Goal: Task Accomplishment & Management: Complete application form

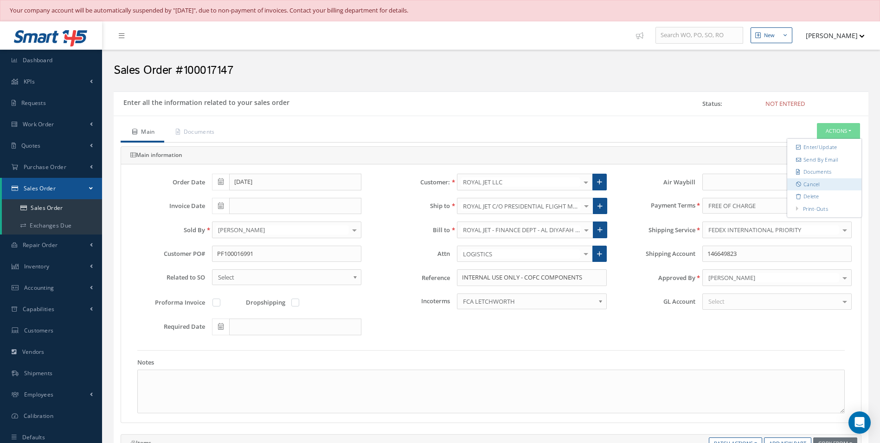
scroll to position [2410, 0]
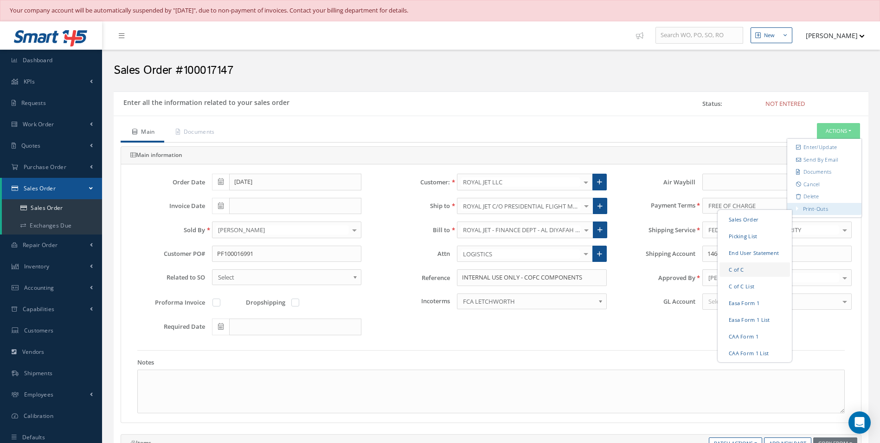
click at [735, 271] on link "C of C" at bounding box center [755, 269] width 71 height 14
click at [642, 113] on div "Enter all the information related to your sales order Status: Not Entered" at bounding box center [491, 103] width 755 height 25
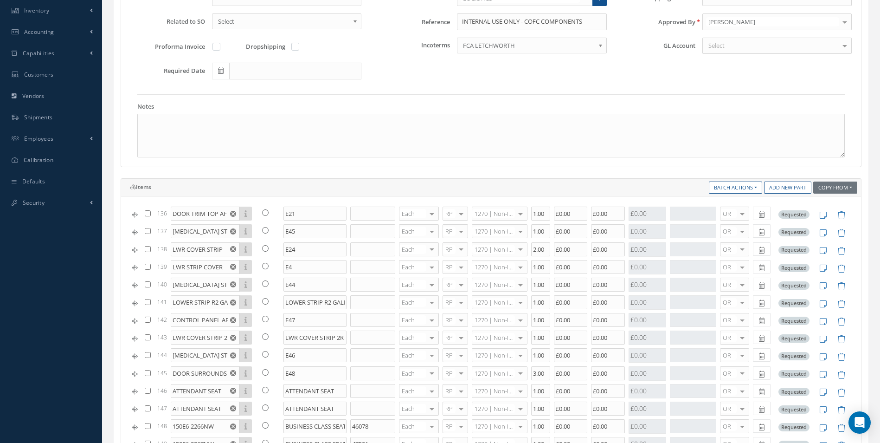
scroll to position [278, 0]
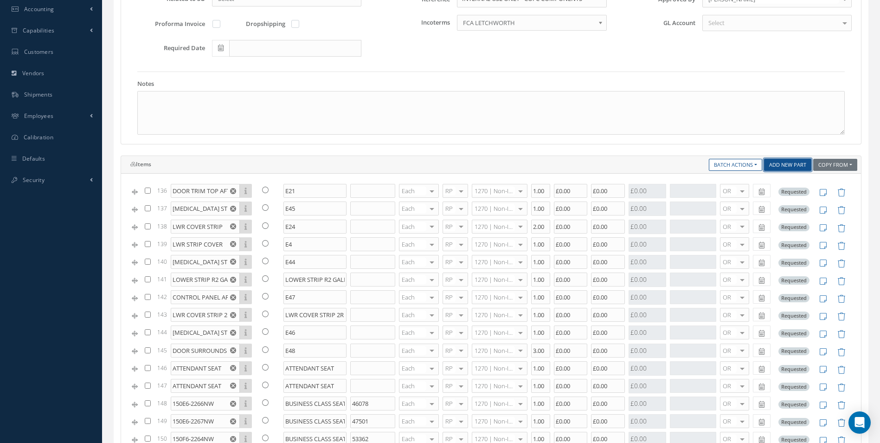
click at [791, 166] on link "Add New Part" at bounding box center [787, 165] width 47 height 13
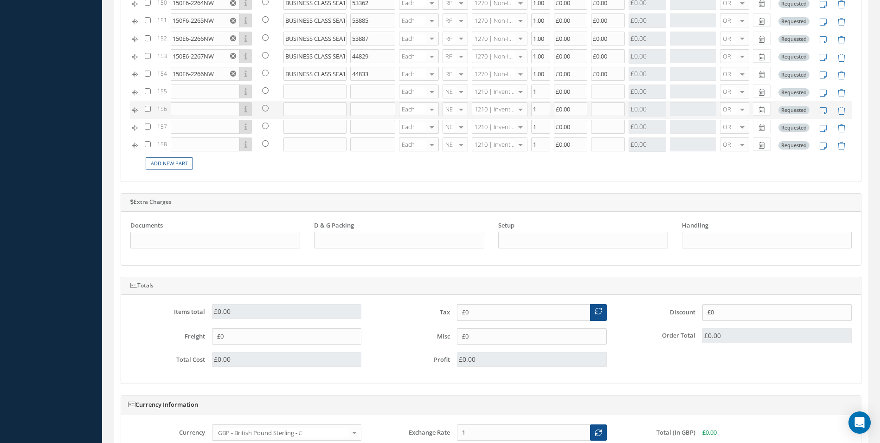
scroll to position [603, 0]
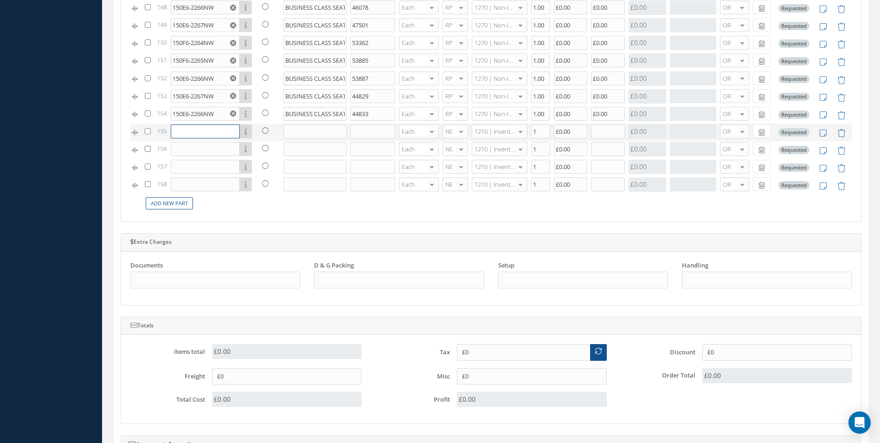
click at [186, 126] on input "text" at bounding box center [205, 131] width 69 height 14
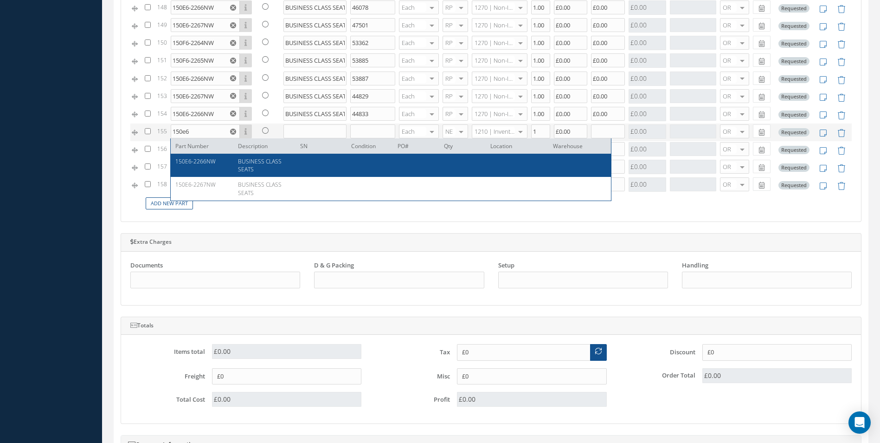
click at [208, 168] on div "150E6-2266NW" at bounding box center [203, 165] width 56 height 16
type input "150E6-2266NW"
type input "BUSINESS CLASS SEATS"
type input "£0"
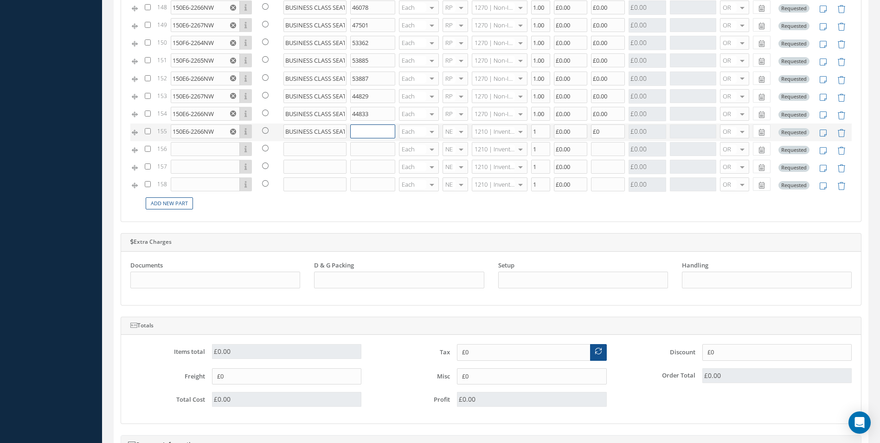
click at [357, 129] on input "text" at bounding box center [372, 131] width 45 height 14
type input "37003"
click at [445, 176] on span "RP" at bounding box center [447, 178] width 7 height 8
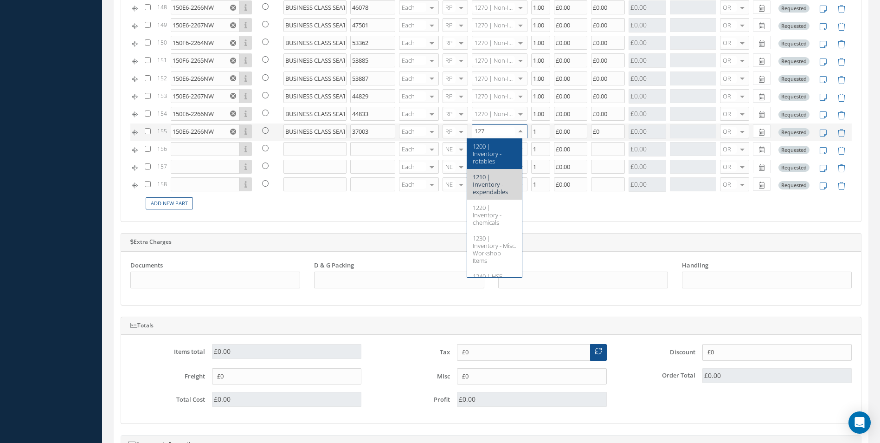
type input "1270"
click at [484, 154] on span "1270 | Non-Inventory Item" at bounding box center [492, 150] width 39 height 16
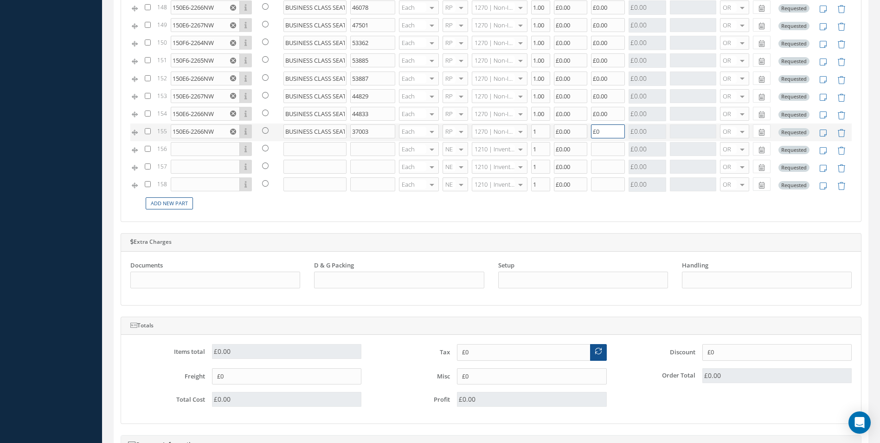
click at [598, 130] on input "£0" at bounding box center [608, 131] width 34 height 14
type input "£0.00"
click at [205, 144] on input "text" at bounding box center [205, 149] width 69 height 14
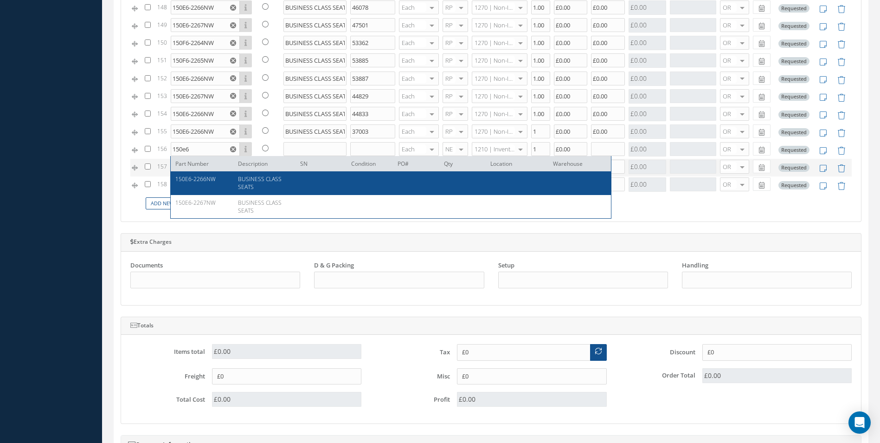
click at [205, 180] on span "150E6-2266NW" at bounding box center [195, 179] width 40 height 8
type input "150E6-2266NW"
type input "BUSINESS CLASS SEATS"
type input "£0"
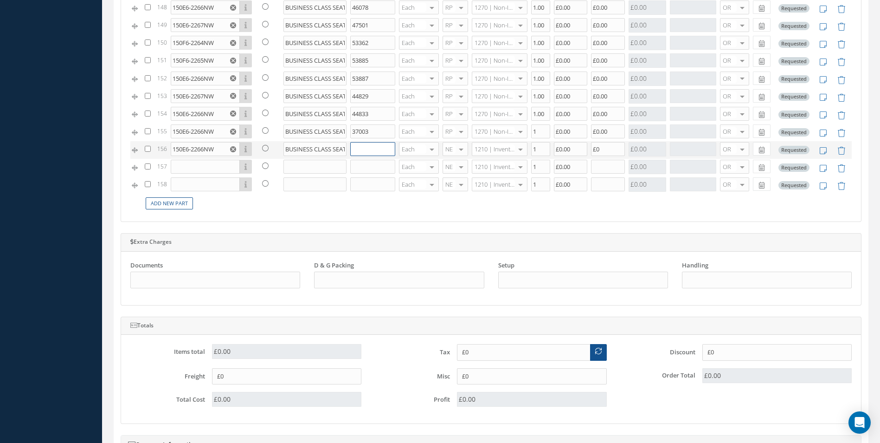
click at [363, 151] on input "text" at bounding box center [372, 149] width 45 height 14
type input "47500"
click at [455, 150] on div at bounding box center [461, 148] width 13 height 13
click at [453, 198] on span "RP" at bounding box center [450, 195] width 25 height 16
type input "1270"
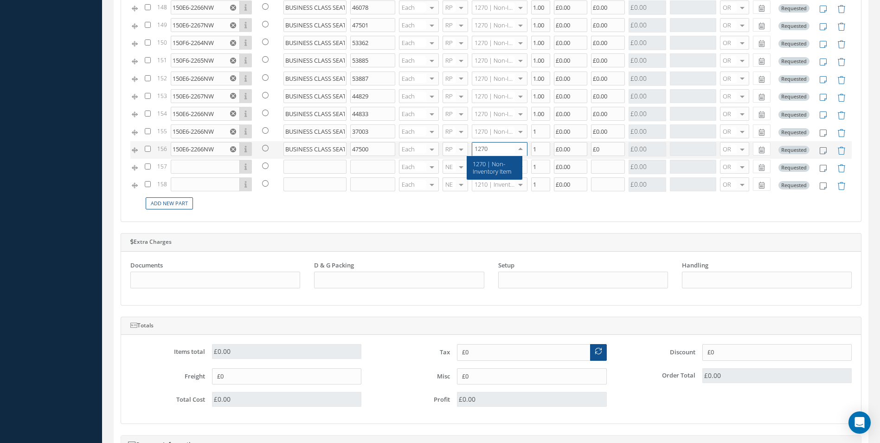
click at [485, 161] on span "1270 | Non-Inventory Item" at bounding box center [492, 168] width 39 height 16
click at [603, 149] on input "£0" at bounding box center [608, 149] width 34 height 14
type input "£0.00"
click at [195, 164] on input "text" at bounding box center [205, 167] width 69 height 14
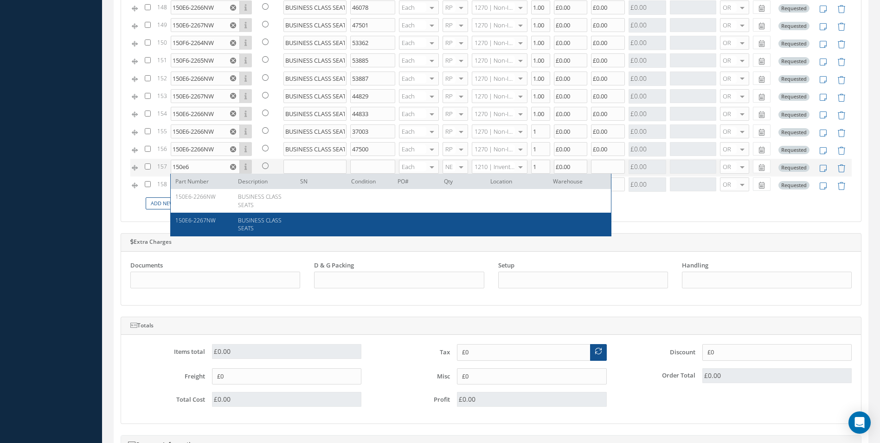
click at [206, 225] on div "150E6-2267NW" at bounding box center [203, 224] width 56 height 16
type input "150E6-2267NW"
type input "BUSINESS CLASS SEATS"
type input "£0"
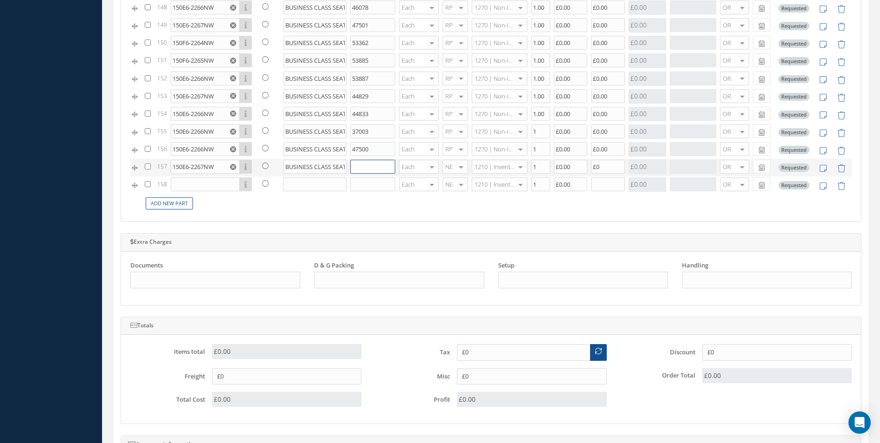
click at [370, 168] on input "text" at bounding box center [372, 167] width 45 height 14
type input "48203"
click at [449, 212] on span "RP" at bounding box center [447, 213] width 7 height 8
type input "1270"
click at [487, 179] on span "1270 | Non-Inventory Item" at bounding box center [492, 185] width 39 height 16
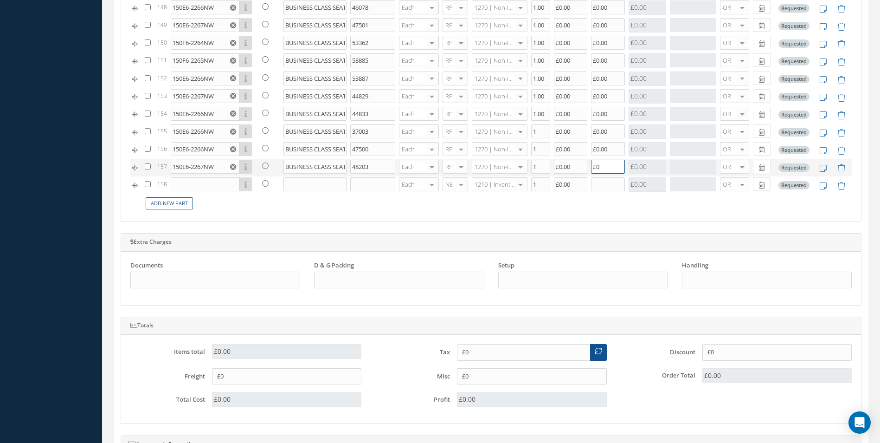
click at [600, 171] on input "£0" at bounding box center [608, 167] width 34 height 14
type input "£0.00"
click at [194, 187] on input "text" at bounding box center [205, 184] width 69 height 14
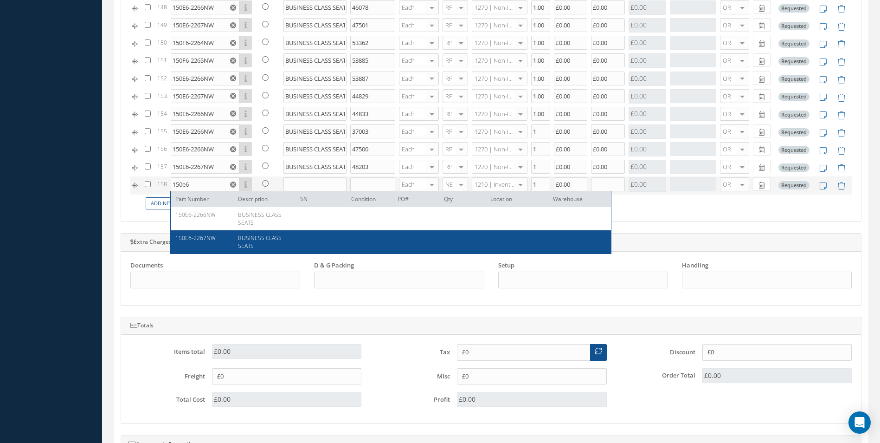
click at [213, 240] on span "150E6-2267NW" at bounding box center [195, 238] width 40 height 8
type input "150E6-2267NW"
type input "BUSINESS CLASS SEATS"
type input "£0"
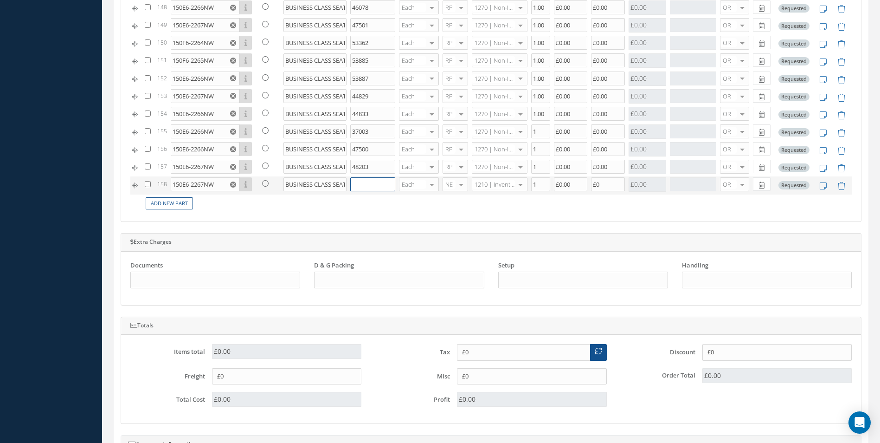
click at [359, 187] on input "text" at bounding box center [372, 184] width 45 height 14
type input "44836"
click at [458, 184] on div at bounding box center [461, 184] width 13 height 13
click at [444, 232] on span "RP" at bounding box center [447, 230] width 7 height 8
type input "1270"
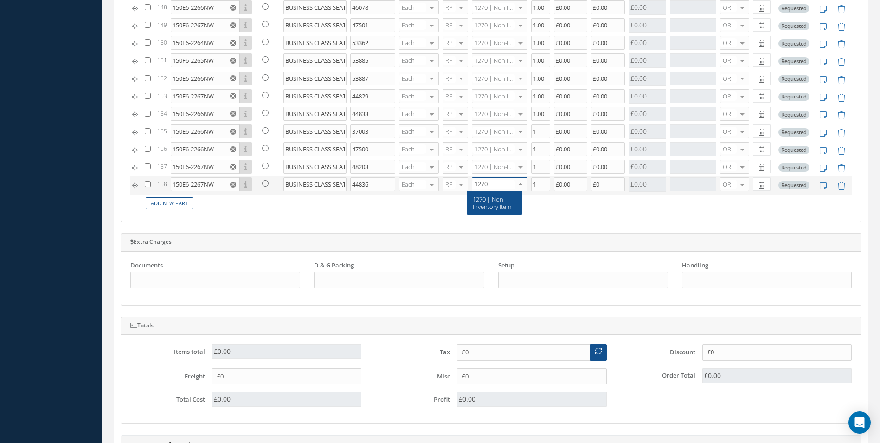
click at [481, 197] on span "1270 | Non-Inventory Item" at bounding box center [492, 203] width 39 height 16
click at [603, 185] on input "£0" at bounding box center [608, 184] width 34 height 14
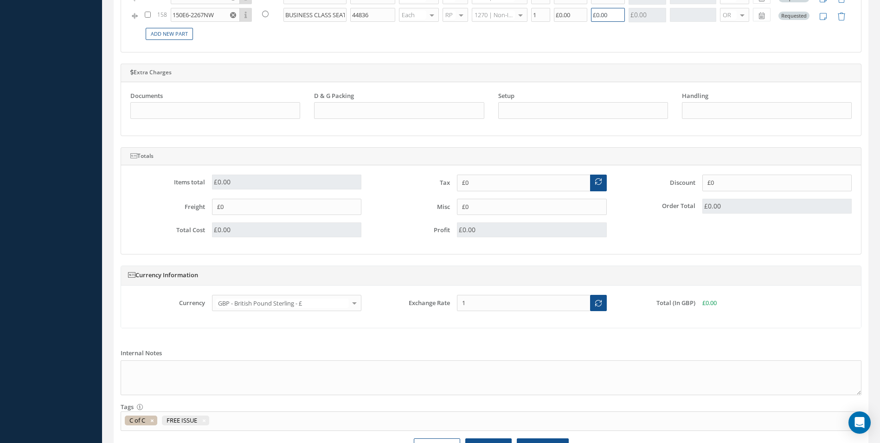
scroll to position [828, 0]
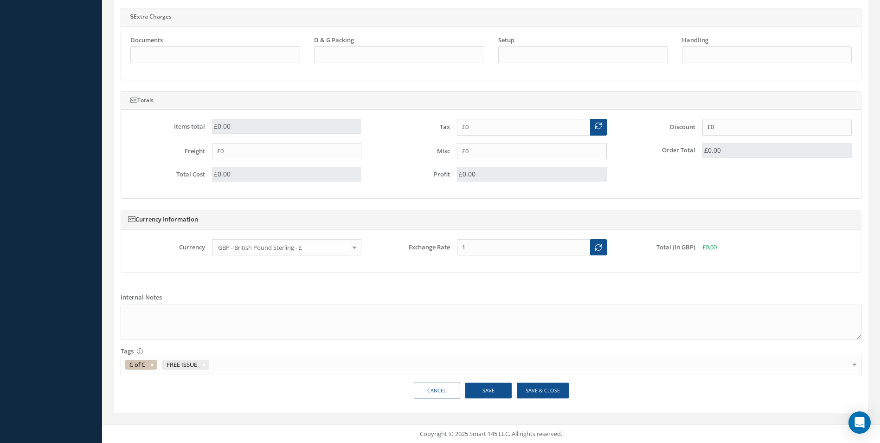
type input "£0.00"
click at [481, 391] on button "Save" at bounding box center [488, 390] width 46 height 16
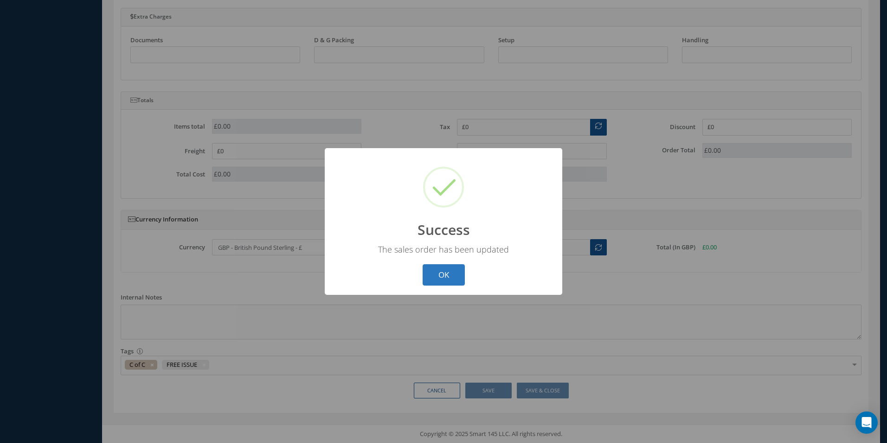
click at [450, 274] on button "OK" at bounding box center [444, 275] width 42 height 22
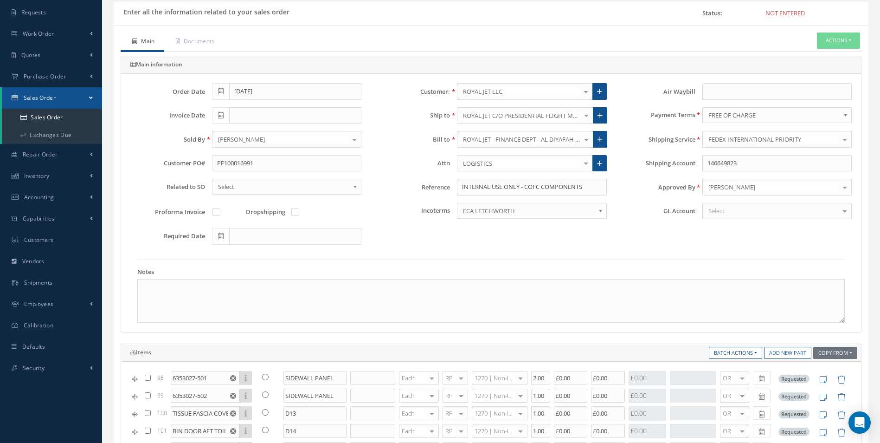
scroll to position [86, 0]
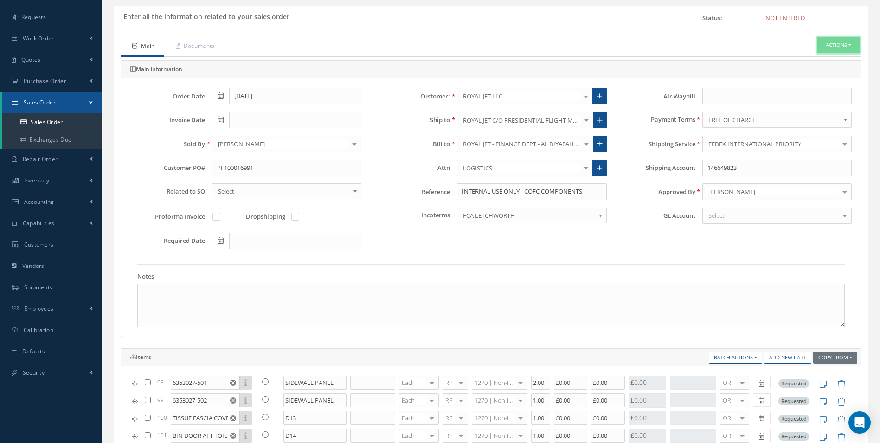
click at [834, 46] on button "Actions" at bounding box center [838, 45] width 43 height 16
click at [828, 122] on link "Print-Outs Sales Order Picking List End User Statement C of C C of C List Easa …" at bounding box center [824, 123] width 74 height 13
click at [826, 46] on button "Actions" at bounding box center [838, 45] width 43 height 16
click at [744, 185] on link "C of C" at bounding box center [755, 183] width 71 height 14
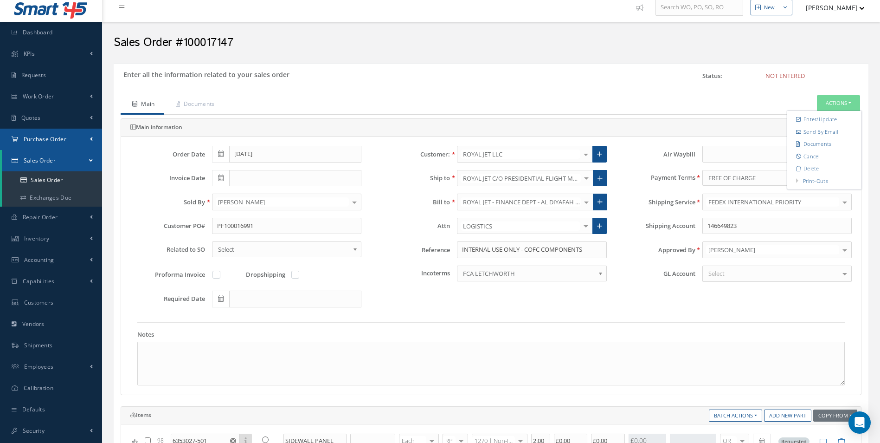
scroll to position [0, 0]
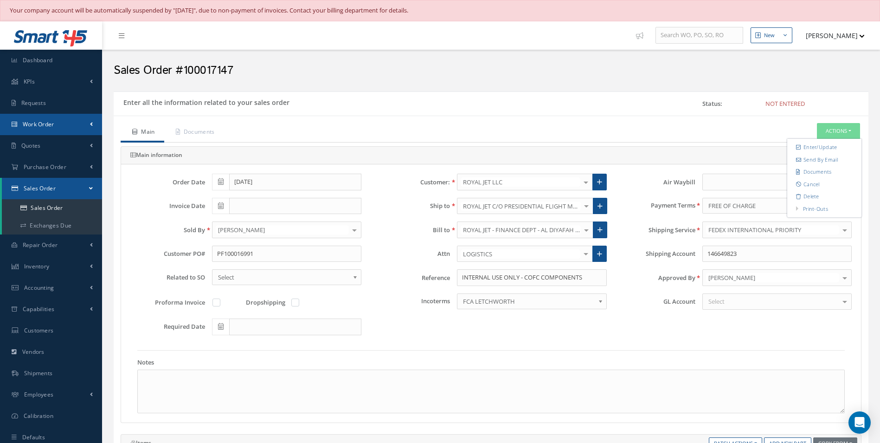
click at [57, 122] on link "Work Order" at bounding box center [51, 124] width 102 height 21
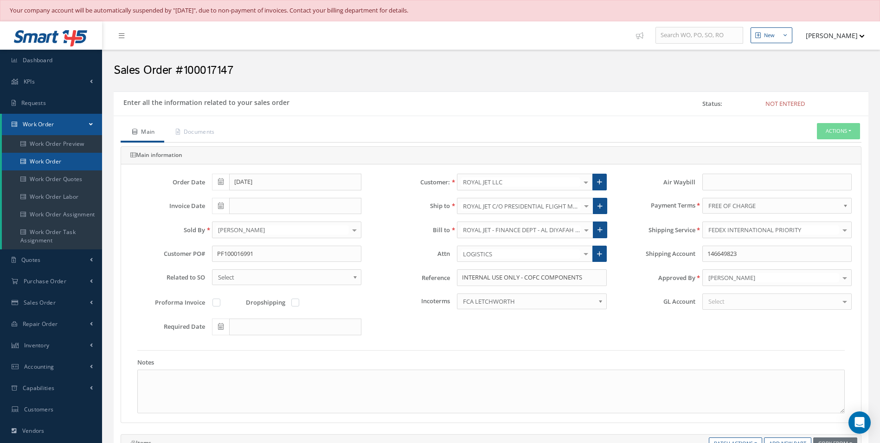
click at [50, 159] on link "Work Order" at bounding box center [52, 162] width 100 height 18
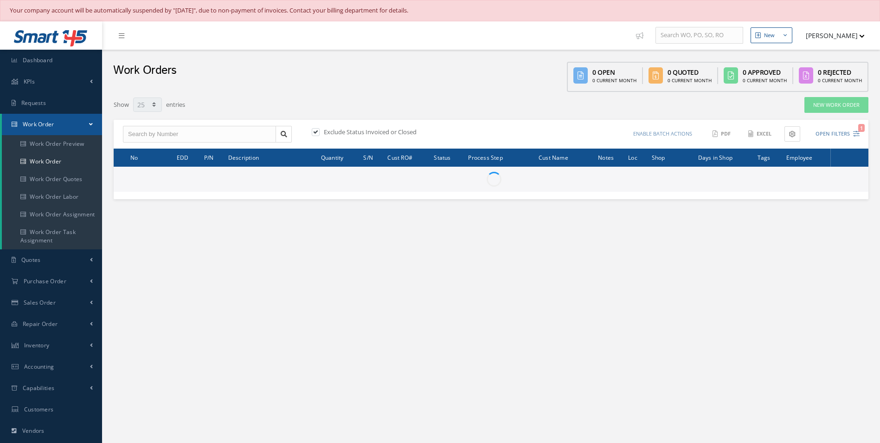
select select "25"
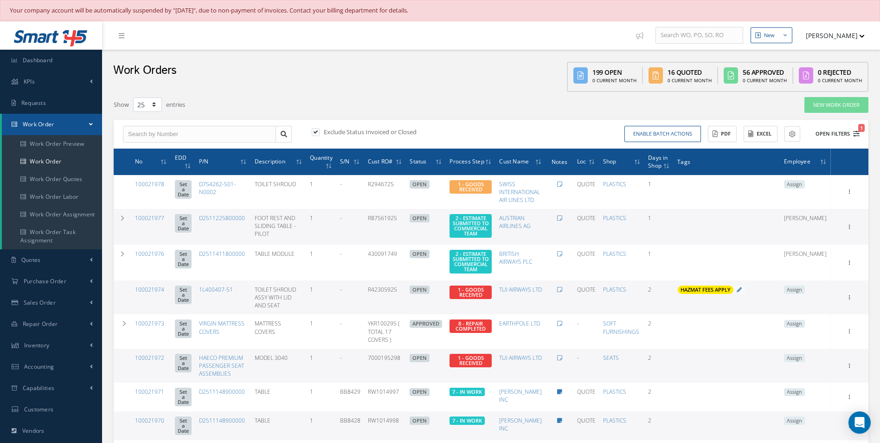
click at [858, 134] on icon "1" at bounding box center [856, 133] width 6 height 6
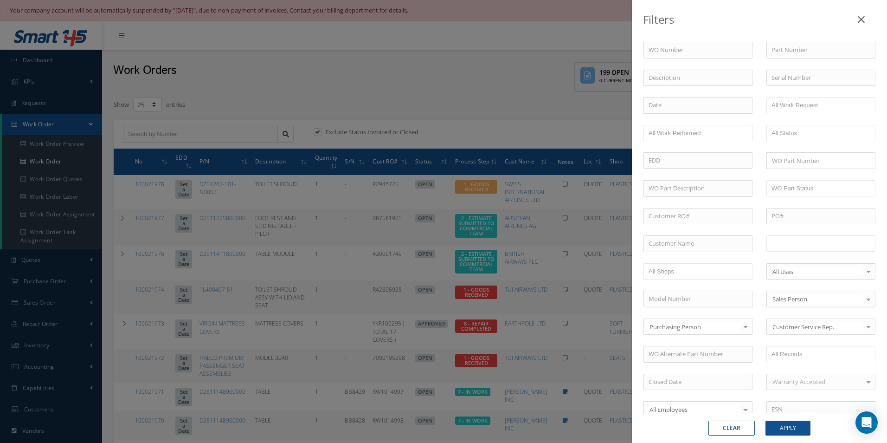
click at [812, 245] on input "text" at bounding box center [801, 244] width 59 height 12
click at [809, 244] on link at bounding box center [812, 244] width 6 height 6
click at [810, 241] on ul at bounding box center [821, 243] width 109 height 16
click at [800, 425] on button "Apply" at bounding box center [788, 427] width 45 height 15
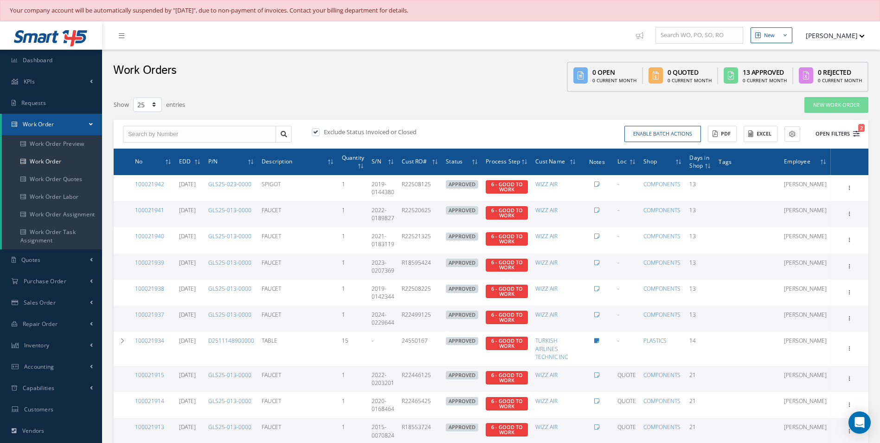
click at [858, 133] on icon "2" at bounding box center [856, 133] width 6 height 6
